Goal: Task Accomplishment & Management: Complete application form

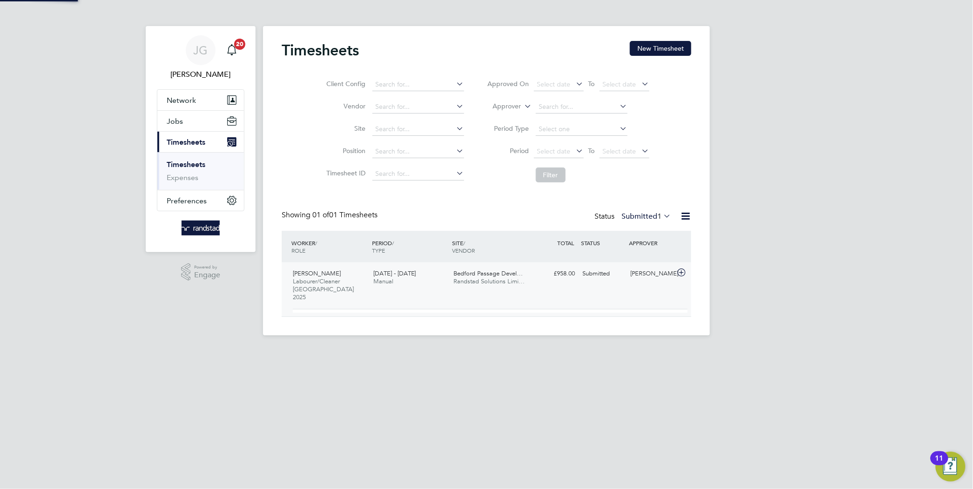
scroll to position [16, 90]
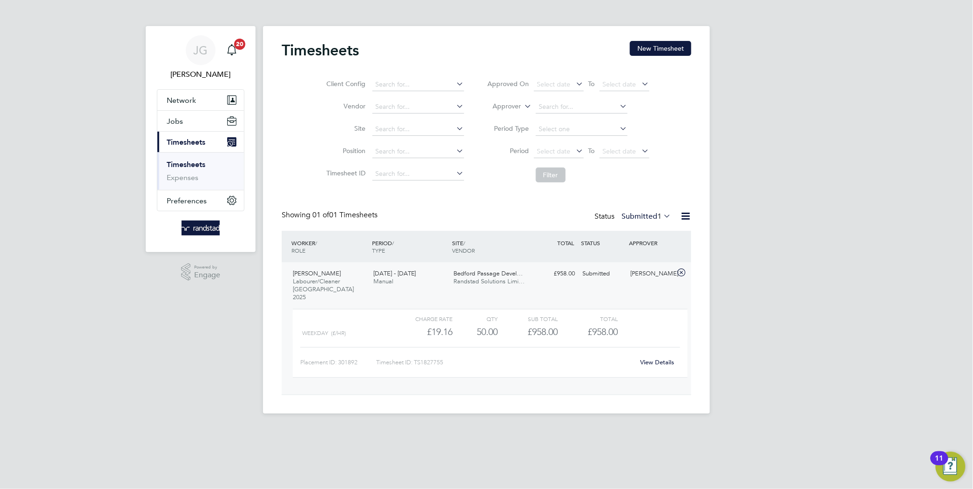
click at [672, 355] on div "View Details" at bounding box center [657, 362] width 46 height 15
click at [664, 358] on link "View Details" at bounding box center [657, 362] width 34 height 8
click at [636, 43] on button "New Timesheet" at bounding box center [660, 48] width 61 height 15
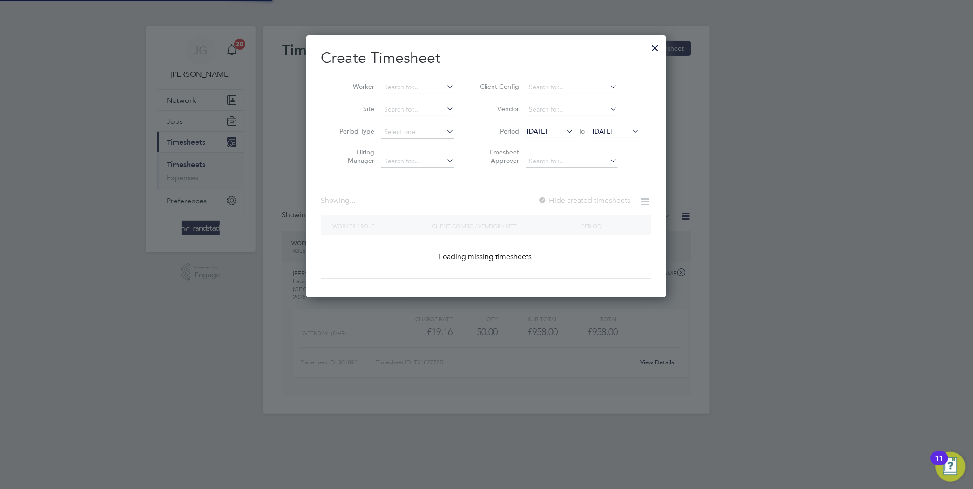
scroll to position [262, 360]
click at [407, 82] on input at bounding box center [417, 87] width 73 height 13
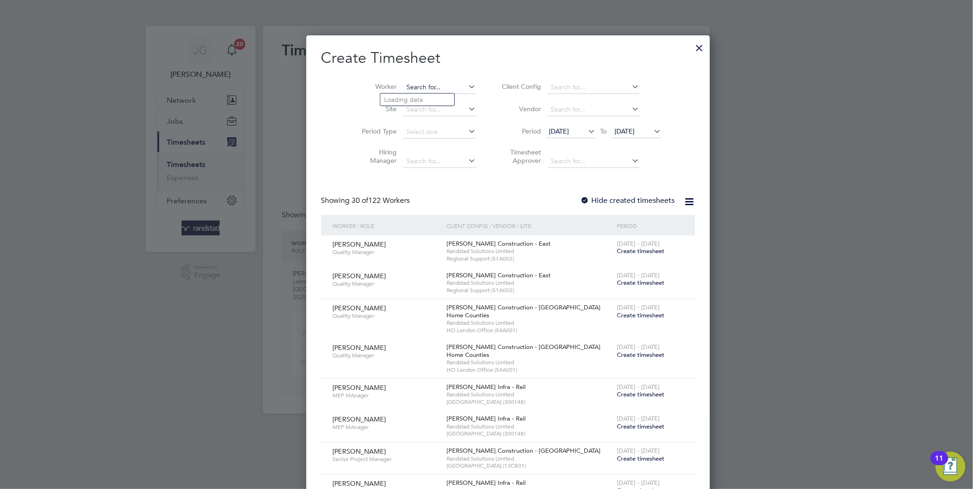
scroll to position [1979, 360]
click at [437, 96] on b "[PERSON_NAME]" at bounding box center [464, 100] width 54 height 8
type input "[PERSON_NAME]"
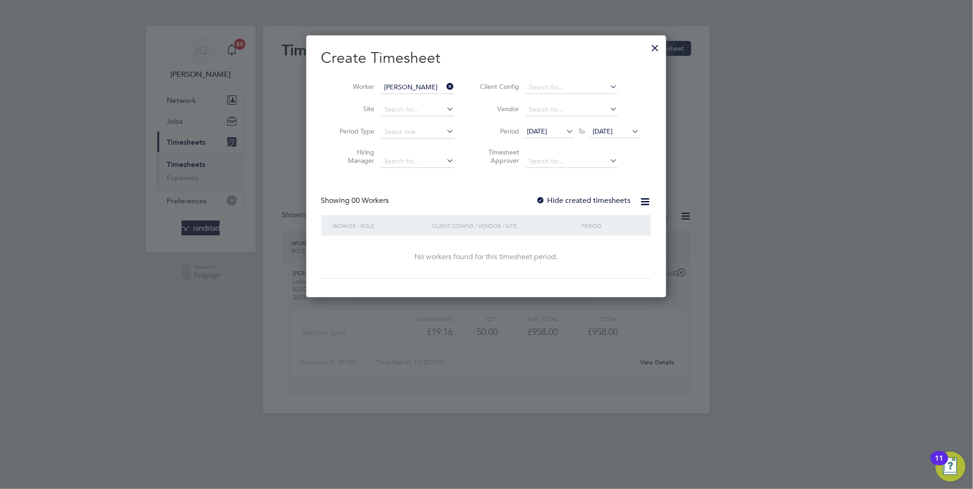
scroll to position [262, 360]
click at [588, 204] on div "Hide created timesheets" at bounding box center [584, 201] width 96 height 10
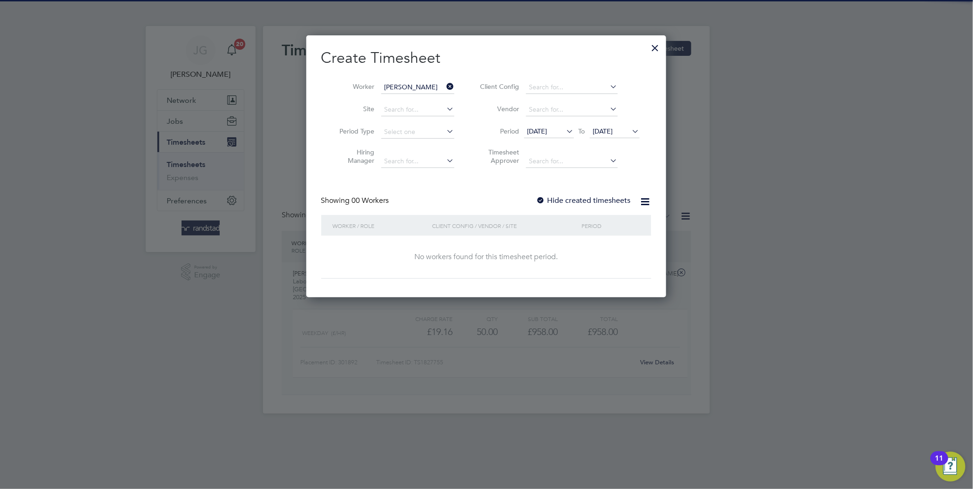
click at [587, 199] on label "Hide created timesheets" at bounding box center [583, 200] width 94 height 9
click at [611, 131] on span "[DATE]" at bounding box center [603, 131] width 20 height 8
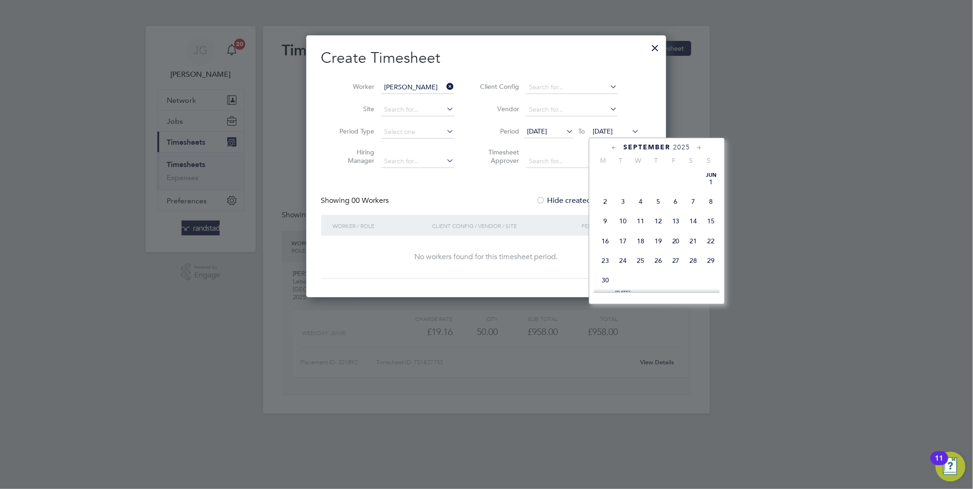
scroll to position [327, 0]
click at [675, 217] on span "19" at bounding box center [676, 208] width 18 height 18
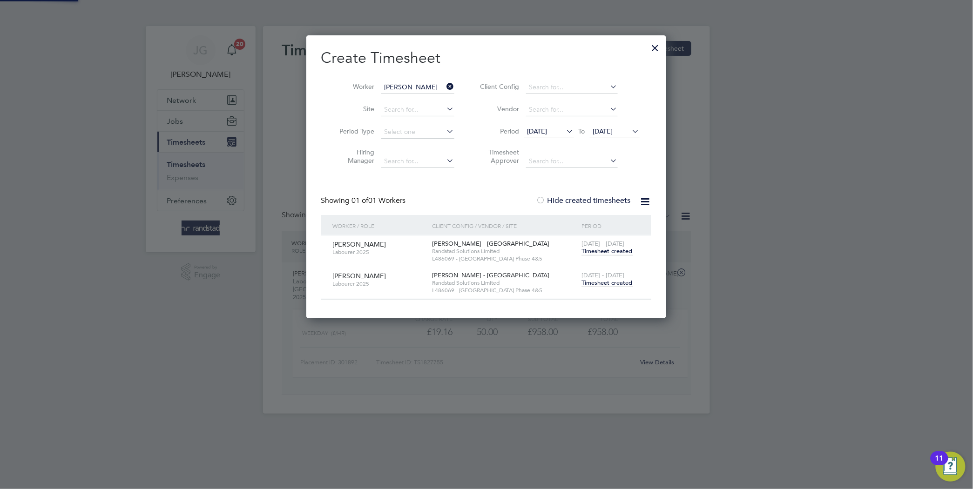
scroll to position [283, 360]
click at [606, 291] on div "[DATE] - [DATE] Timesheet created" at bounding box center [610, 279] width 62 height 25
click at [602, 281] on span "Timesheet created" at bounding box center [607, 283] width 51 height 8
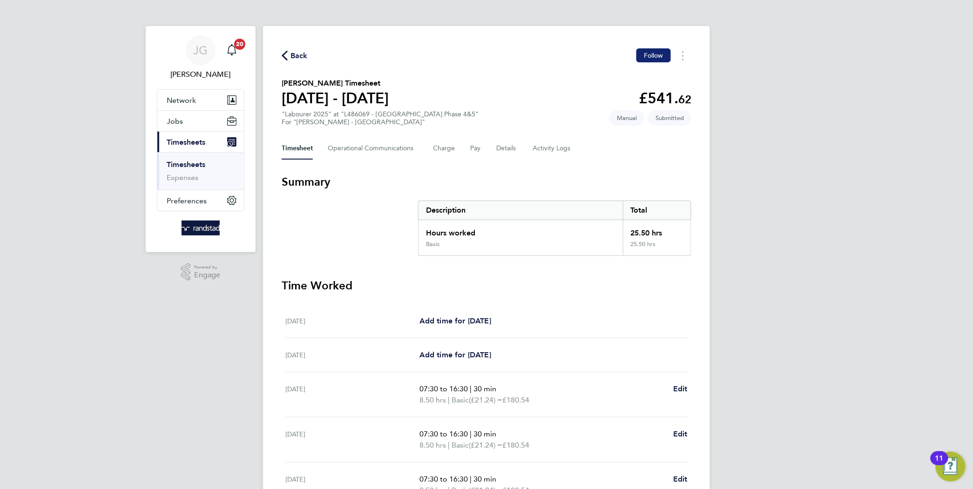
click at [640, 56] on button "Follow" at bounding box center [653, 55] width 34 height 14
click at [351, 148] on Communications-tab "Operational Communications" at bounding box center [373, 148] width 90 height 22
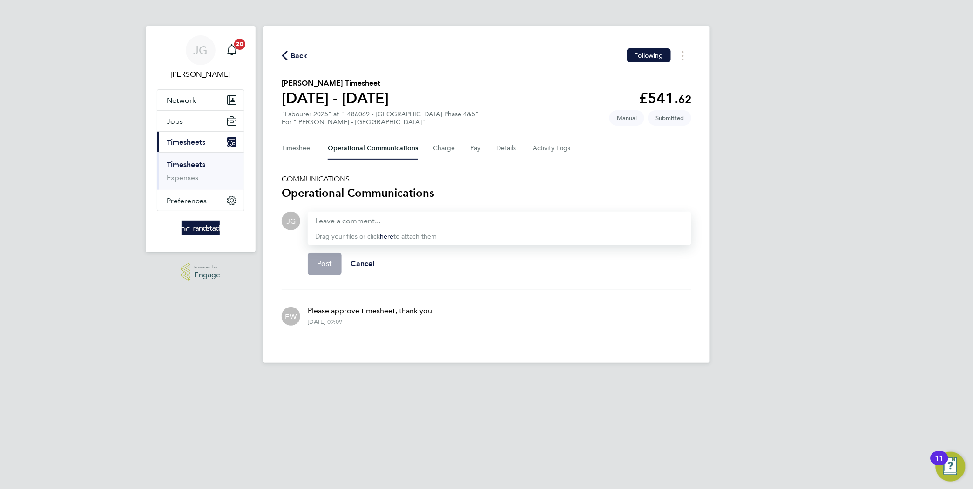
click at [208, 280] on span "Powered by Engage" at bounding box center [205, 272] width 30 height 18
click at [765, 157] on div "[PERSON_NAME] Notifications 20 Applications: Network Businesses Sites Workers C…" at bounding box center [486, 189] width 973 height 378
click at [335, 257] on button "Post" at bounding box center [325, 264] width 34 height 22
